Goal: Task Accomplishment & Management: Use online tool/utility

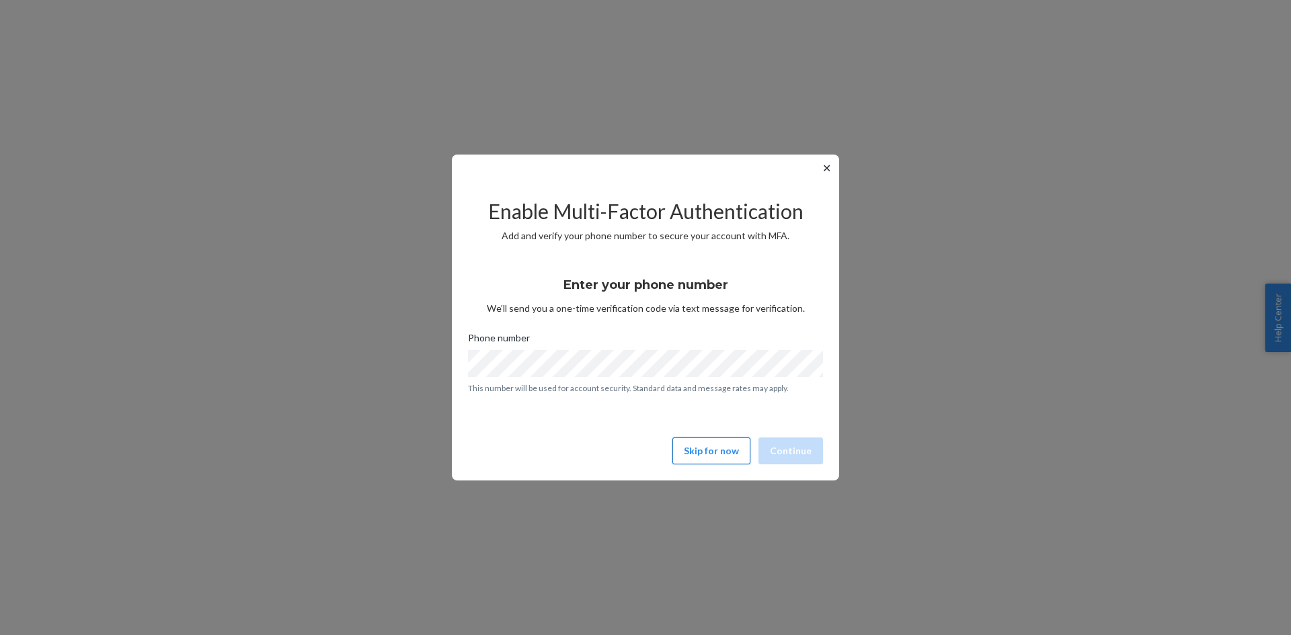
click at [711, 452] on button "Skip for now" at bounding box center [711, 451] width 78 height 27
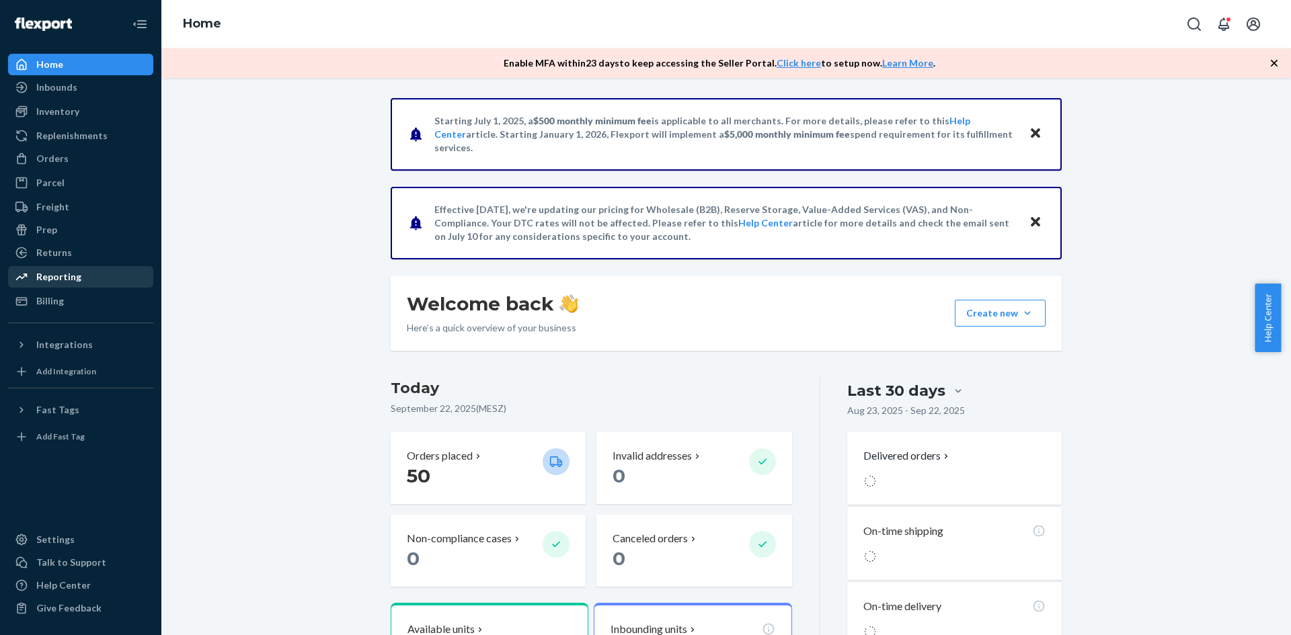
click at [67, 278] on div "Reporting" at bounding box center [58, 276] width 45 height 13
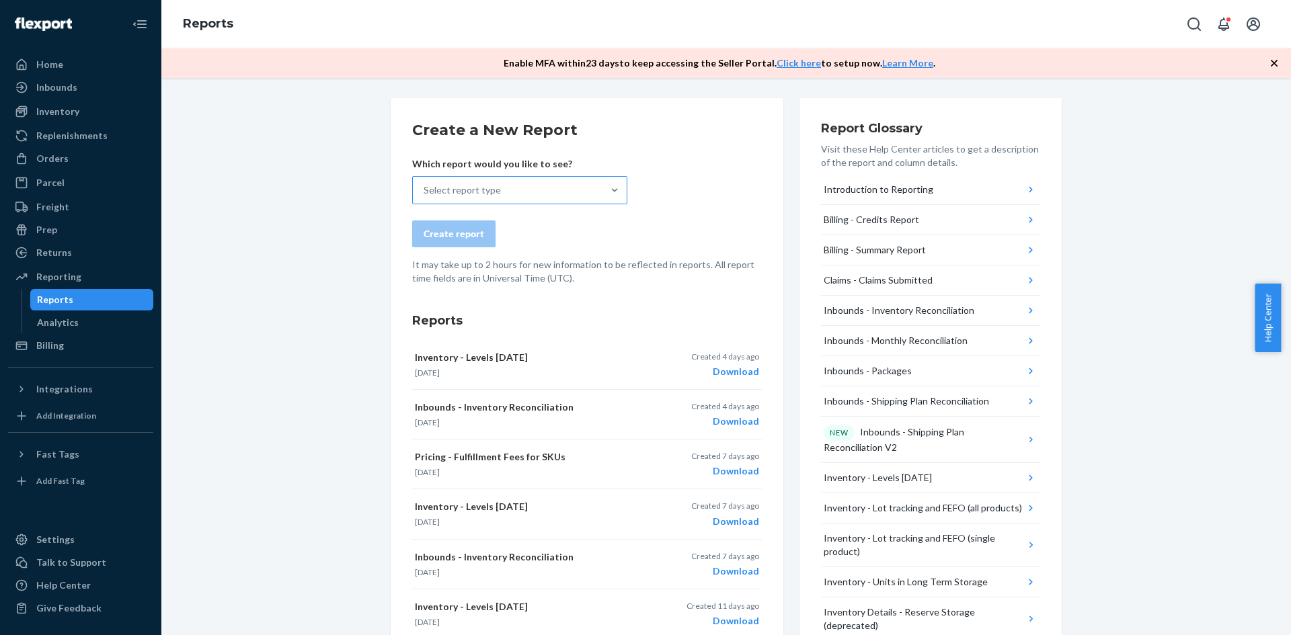
click at [613, 182] on div at bounding box center [614, 190] width 24 height 27
click at [425, 184] on input "Select report type" at bounding box center [424, 190] width 1 height 13
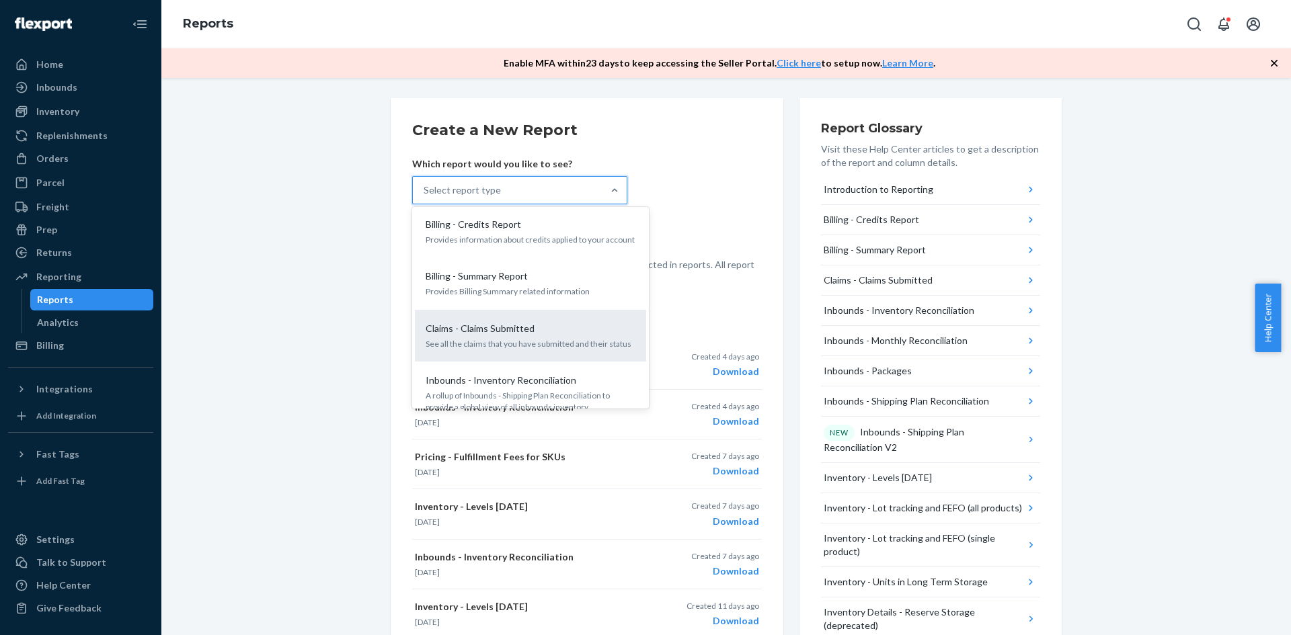
scroll to position [134, 0]
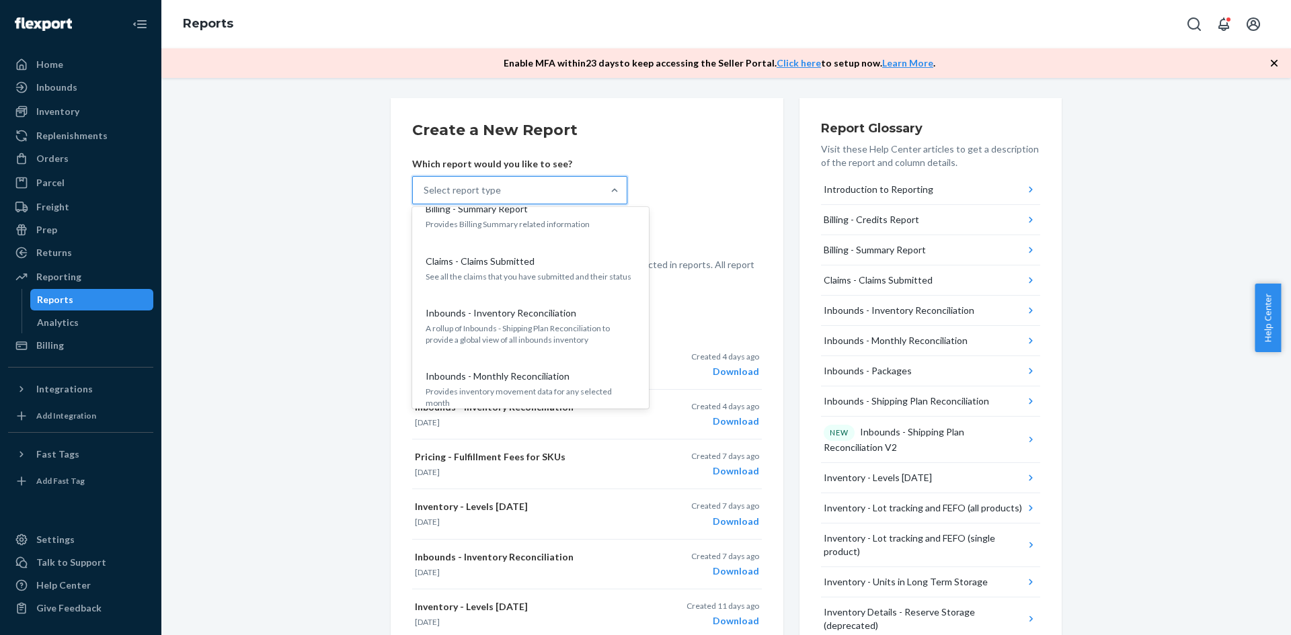
click at [525, 317] on p "Inbounds - Inventory Reconciliation" at bounding box center [501, 313] width 151 height 13
click at [425, 197] on input "option Inbounds - Inventory Reconciliation focused, 5 of 27. 27 results availab…" at bounding box center [424, 190] width 1 height 13
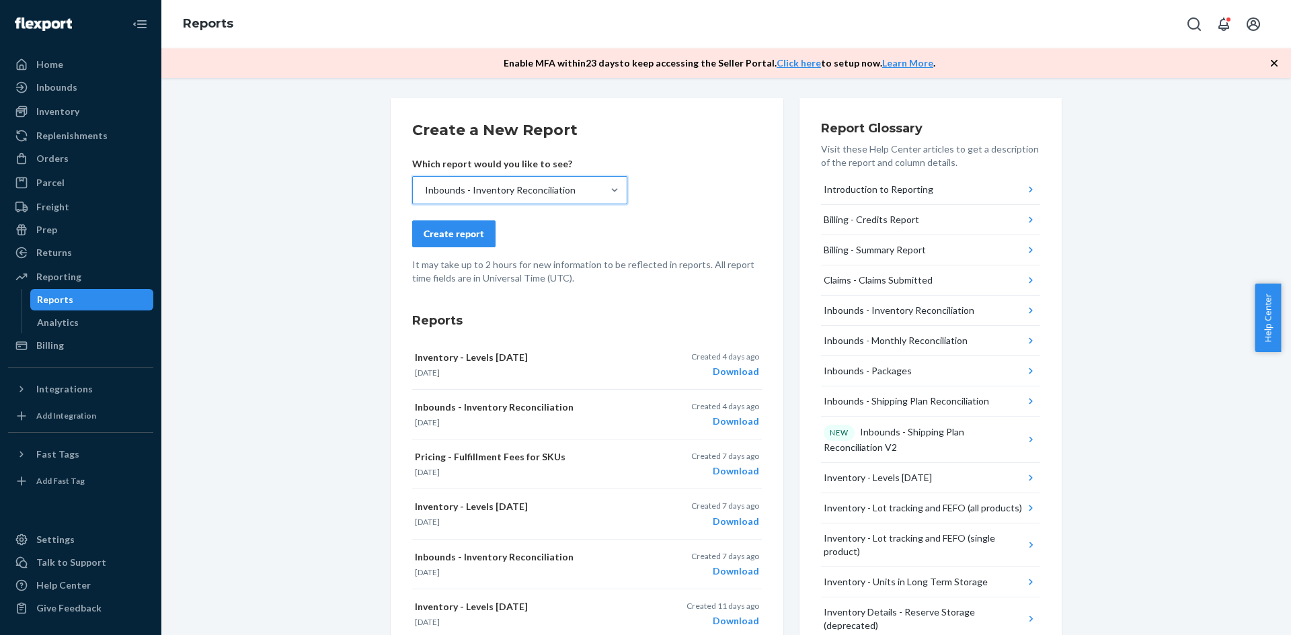
click at [462, 231] on div "Create report" at bounding box center [454, 233] width 61 height 13
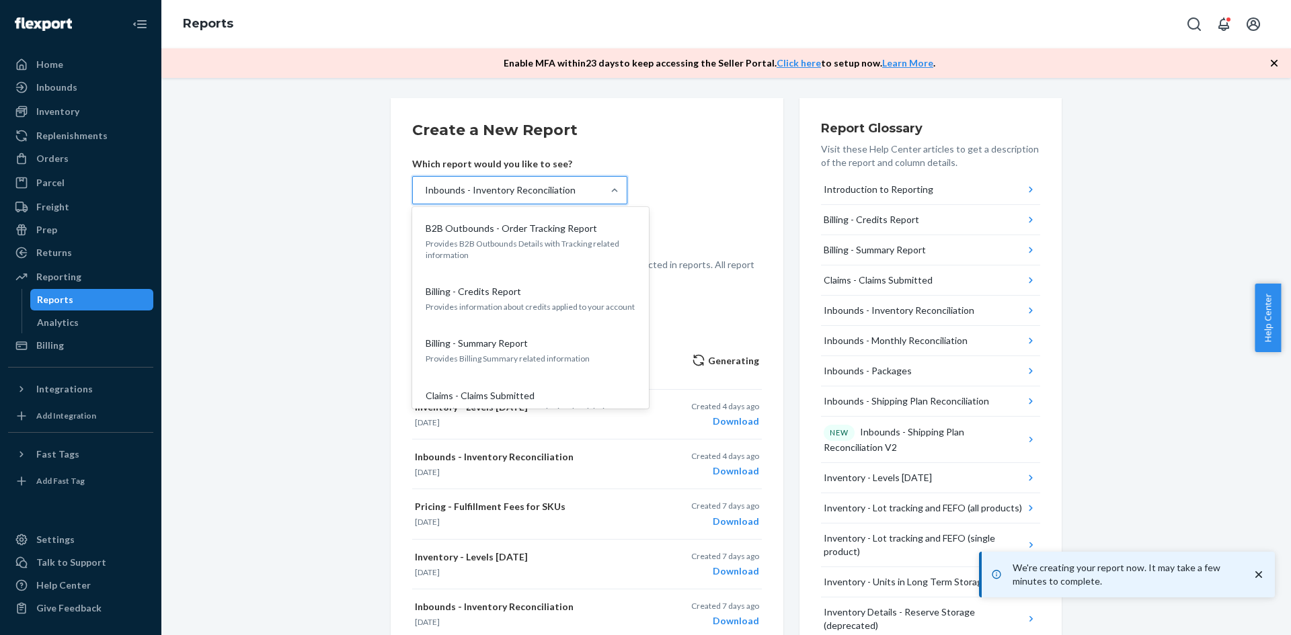
click at [543, 186] on div "Inbounds - Inventory Reconciliation" at bounding box center [500, 190] width 151 height 13
click at [425, 186] on input "option Inbounds - Inventory Reconciliation, selected. option B2B Outbounds - Or…" at bounding box center [424, 190] width 1 height 13
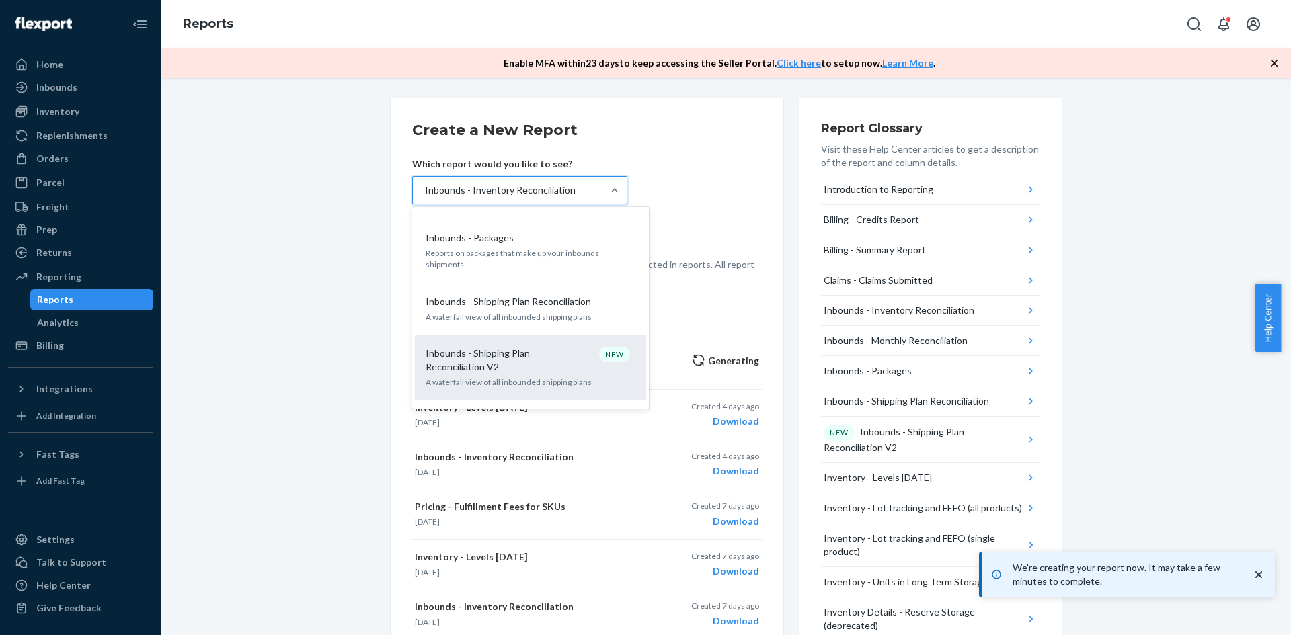
scroll to position [403, 0]
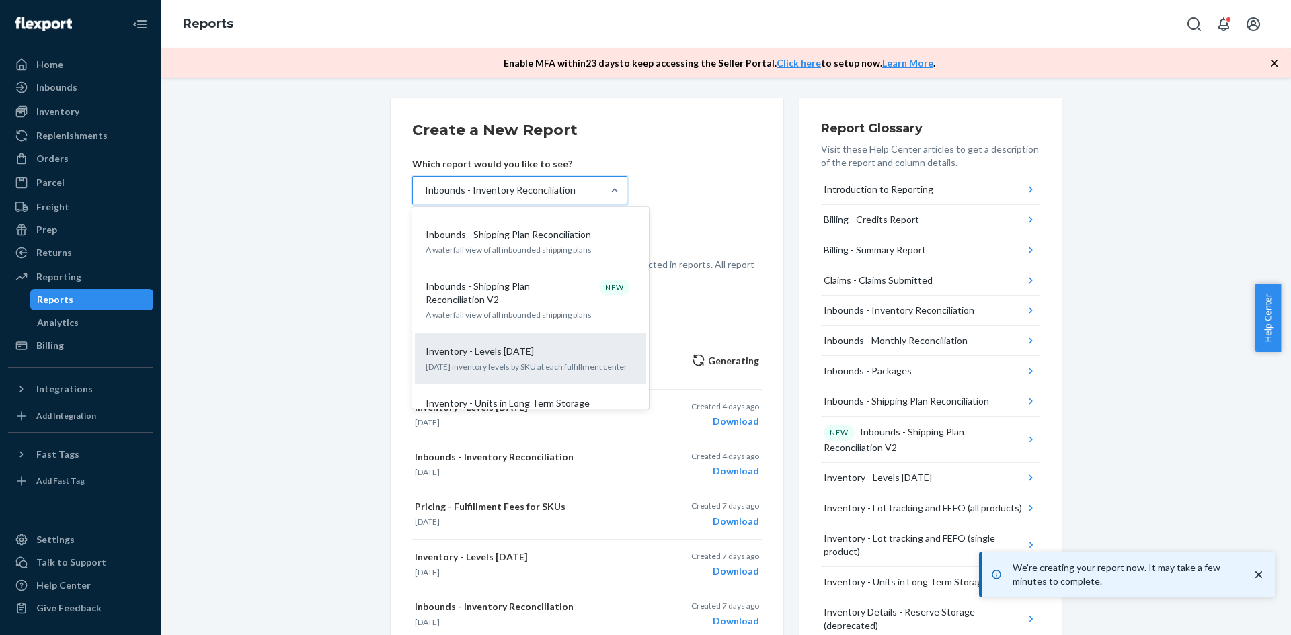
click at [506, 338] on div "Inventory - Levels [DATE] [DATE] inventory levels by SKU at each fulfillment ce…" at bounding box center [530, 358] width 215 height 41
click at [425, 197] on input "option Inbounds - Inventory Reconciliation, selected. option Inventory - Levels…" at bounding box center [424, 190] width 1 height 13
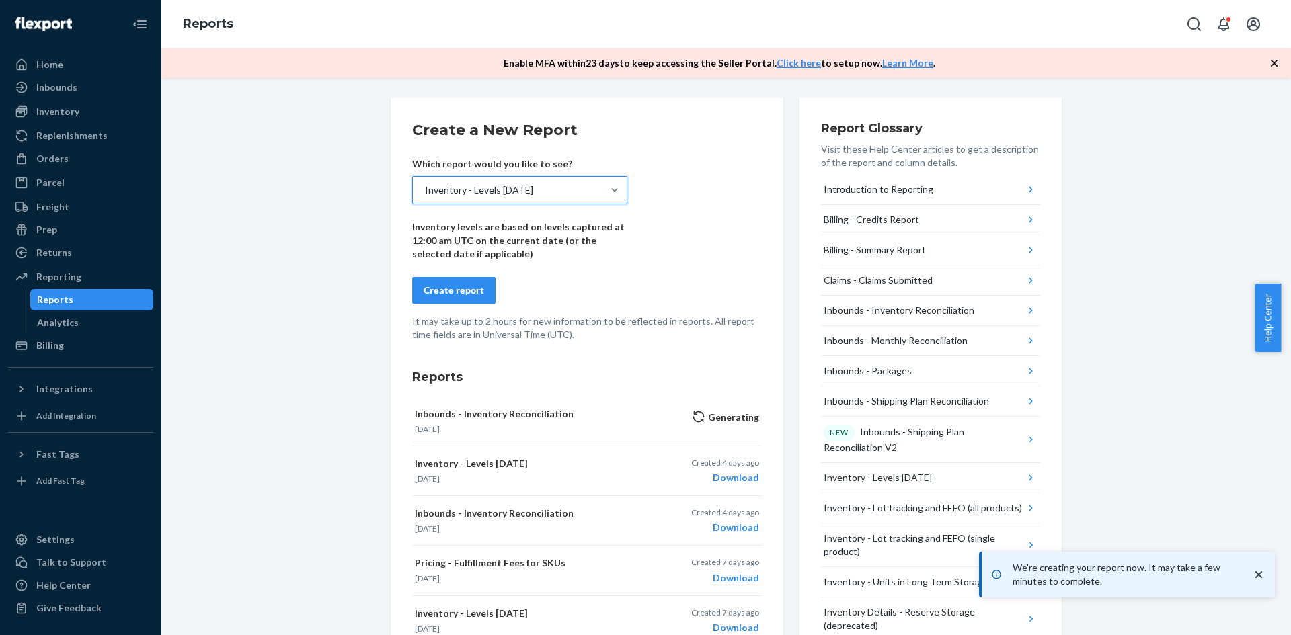
click at [459, 285] on div "Create report" at bounding box center [454, 290] width 61 height 13
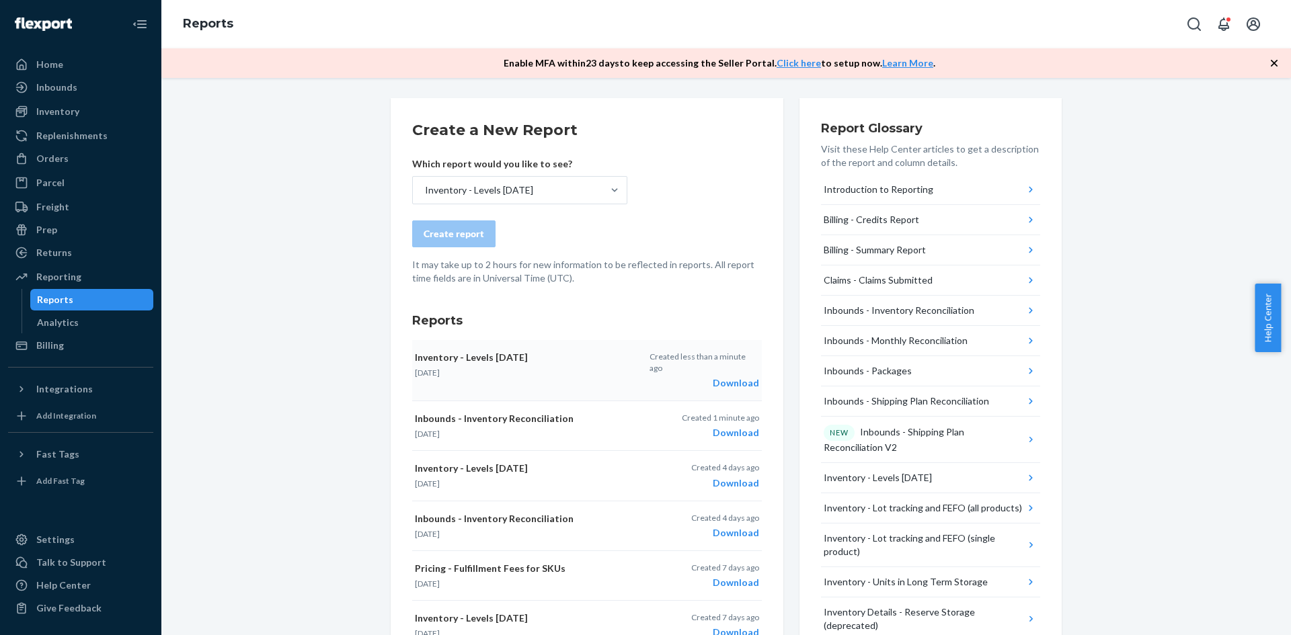
click at [732, 377] on div "Download" at bounding box center [704, 383] width 110 height 13
click at [727, 426] on div "Download" at bounding box center [720, 432] width 77 height 13
